Goal: Task Accomplishment & Management: Manage account settings

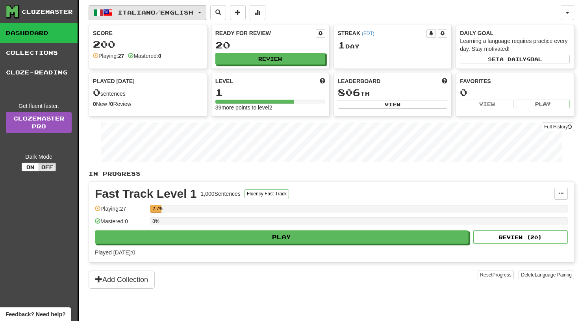
click at [108, 13] on span "button" at bounding box center [107, 12] width 9 height 9
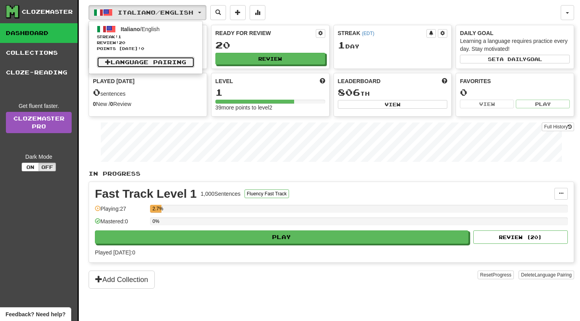
click at [171, 59] on link "Language Pairing" at bounding box center [146, 62] width 98 height 11
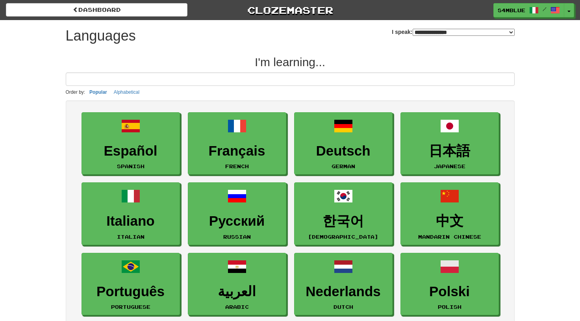
select select "*******"
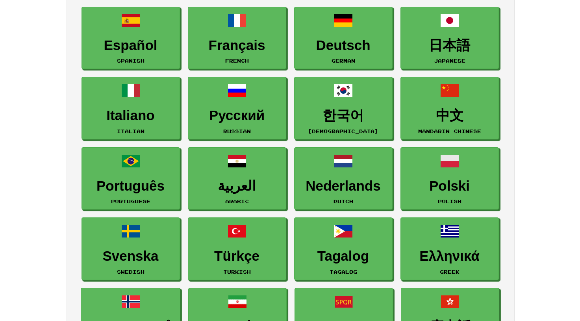
scroll to position [166, 0]
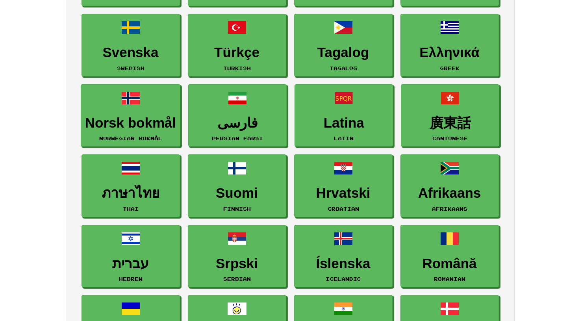
scroll to position [0, 0]
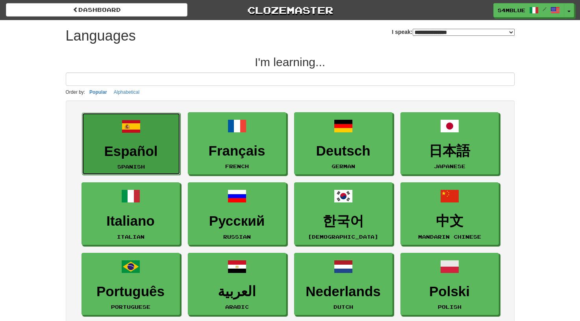
click at [120, 131] on link "Español Spanish" at bounding box center [131, 144] width 98 height 63
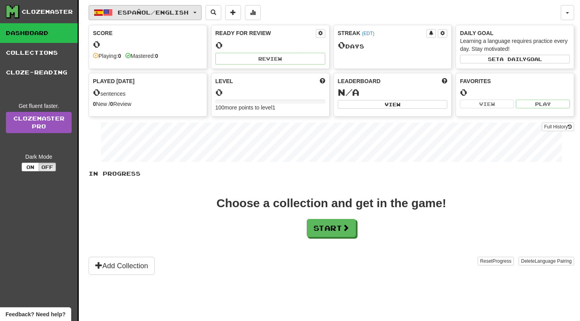
click at [165, 11] on span "Español / English" at bounding box center [153, 12] width 71 height 7
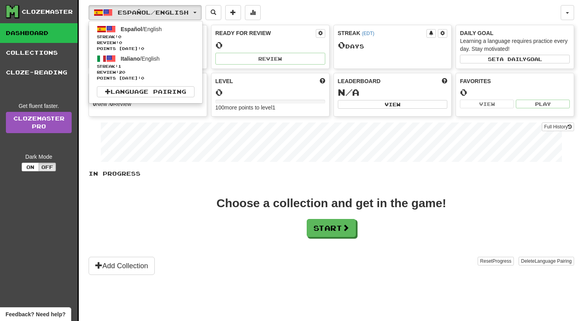
click at [166, 85] on ul "Español / English Streak: 0 Review: 0 Points today: 0 Italiano / English Streak…" at bounding box center [146, 62] width 114 height 83
